Goal: Entertainment & Leisure: Consume media (video, audio)

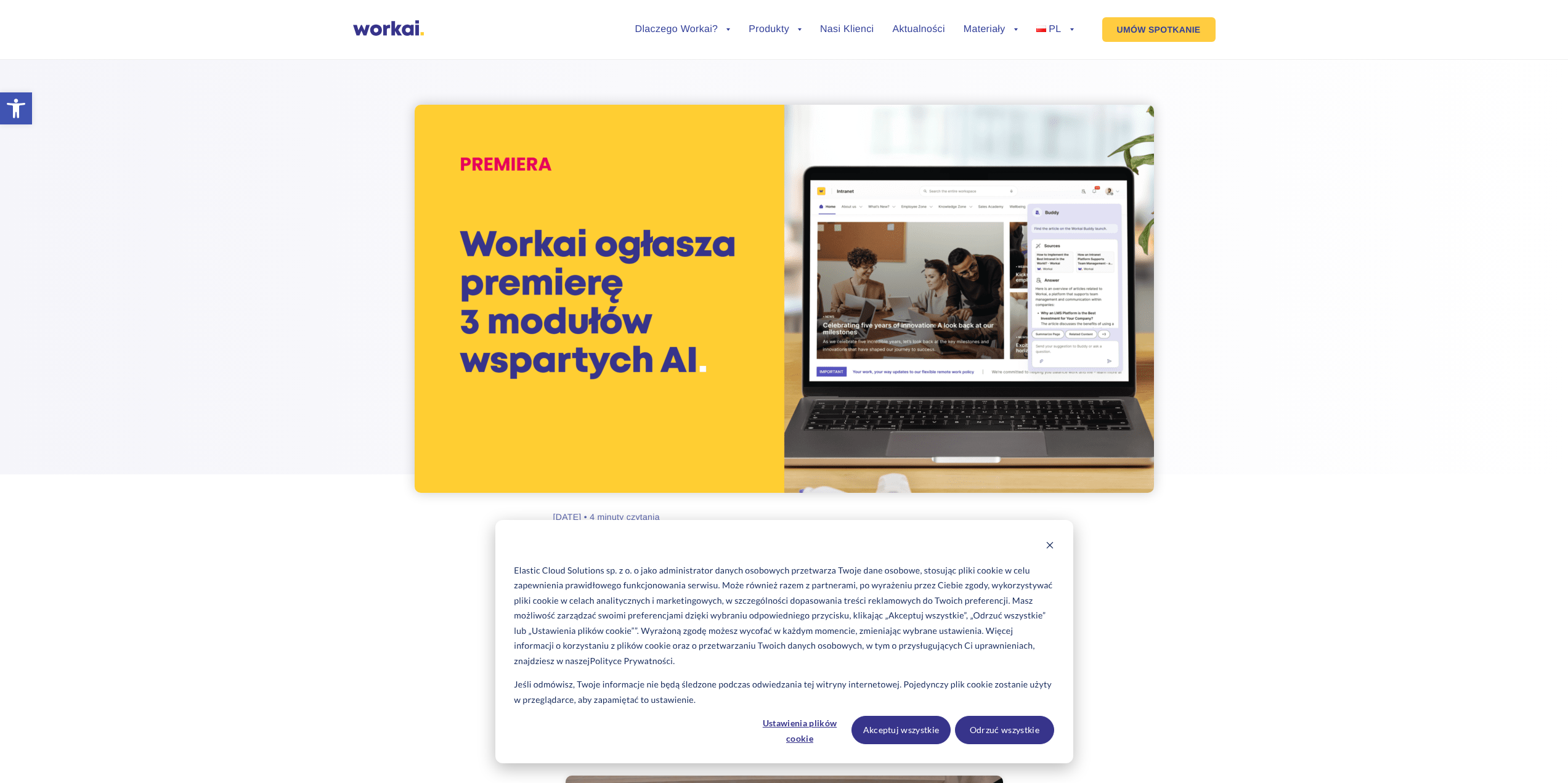
scroll to position [247, 0]
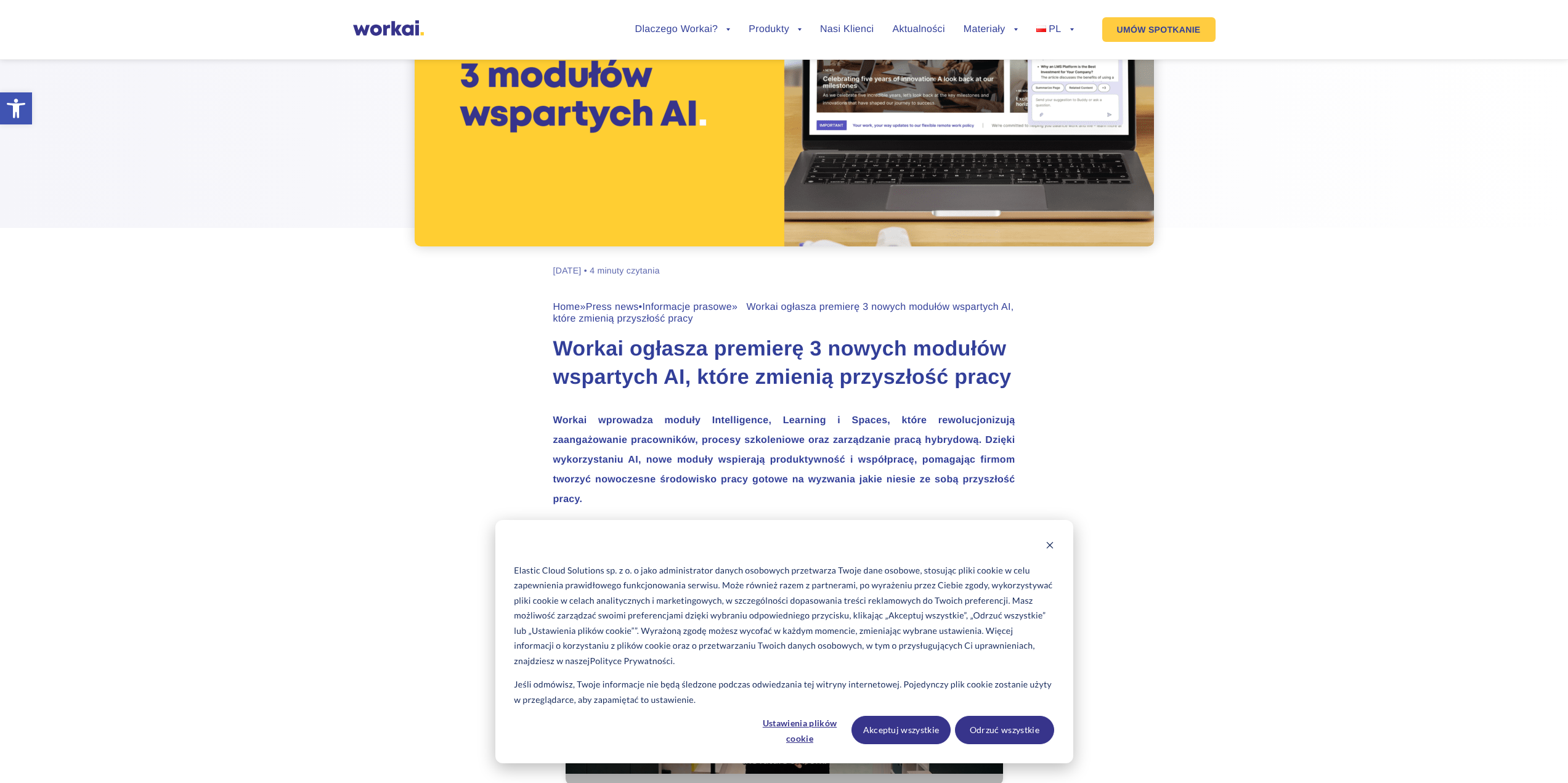
click at [1042, 542] on div "Cookie banner" at bounding box center [783, 547] width 540 height 16
click at [1047, 543] on icon "Dismiss cookie banner" at bounding box center [1050, 545] width 9 height 9
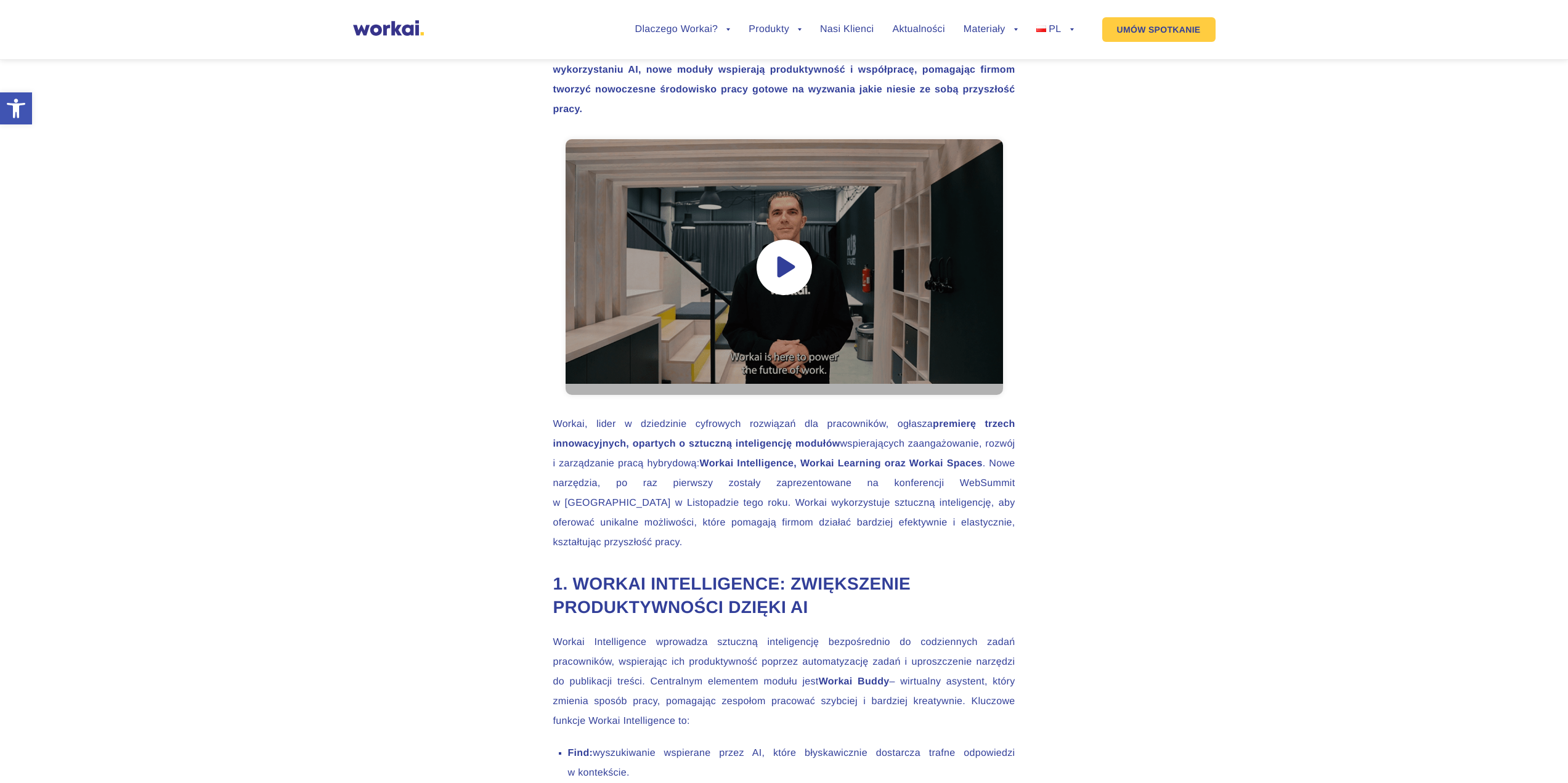
scroll to position [390, 0]
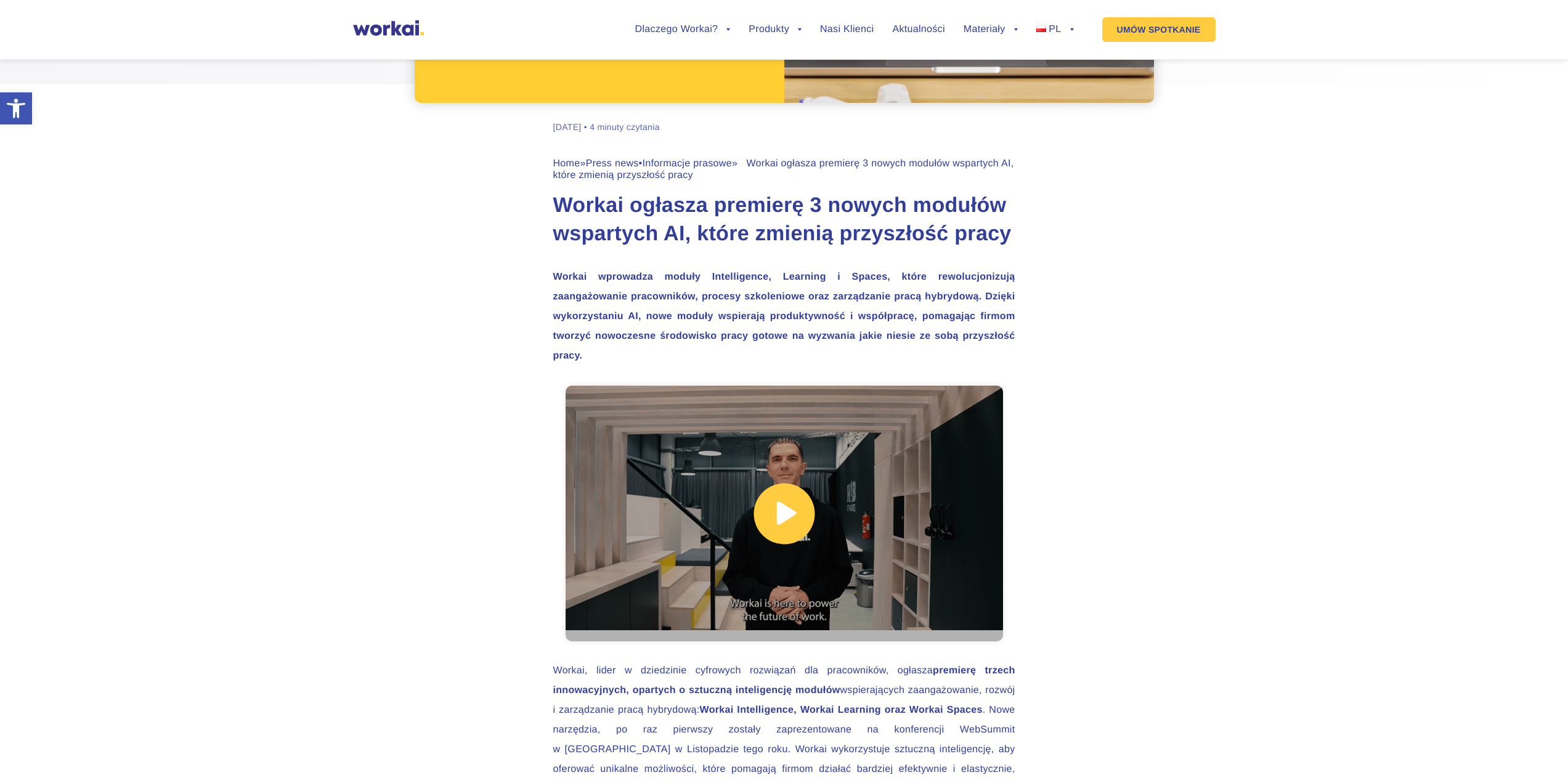
click at [804, 511] on link at bounding box center [784, 513] width 438 height 255
